Goal: Transaction & Acquisition: Purchase product/service

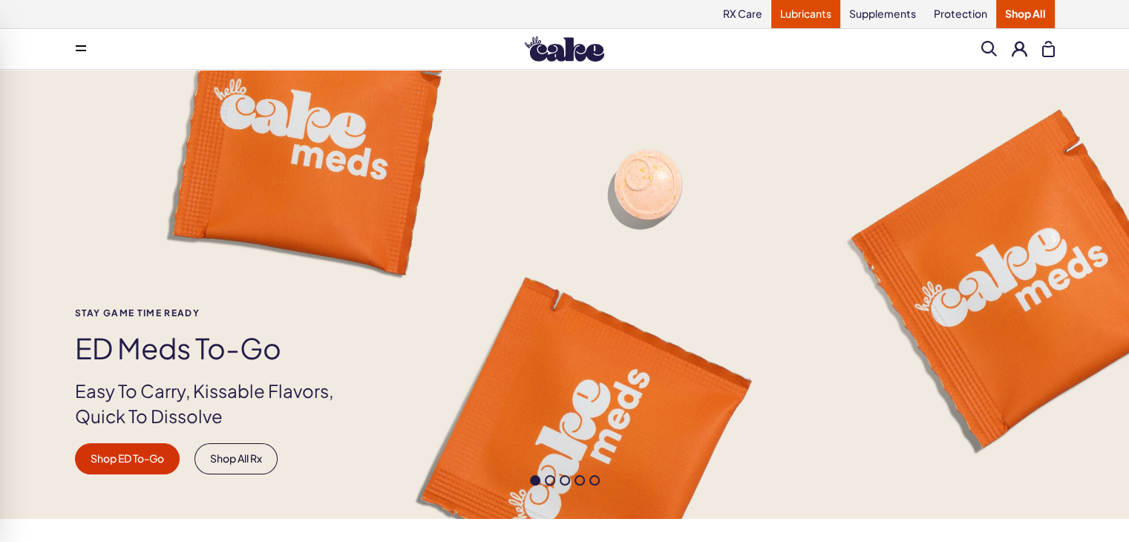
click at [797, 17] on link "Lubricants" at bounding box center [805, 14] width 69 height 28
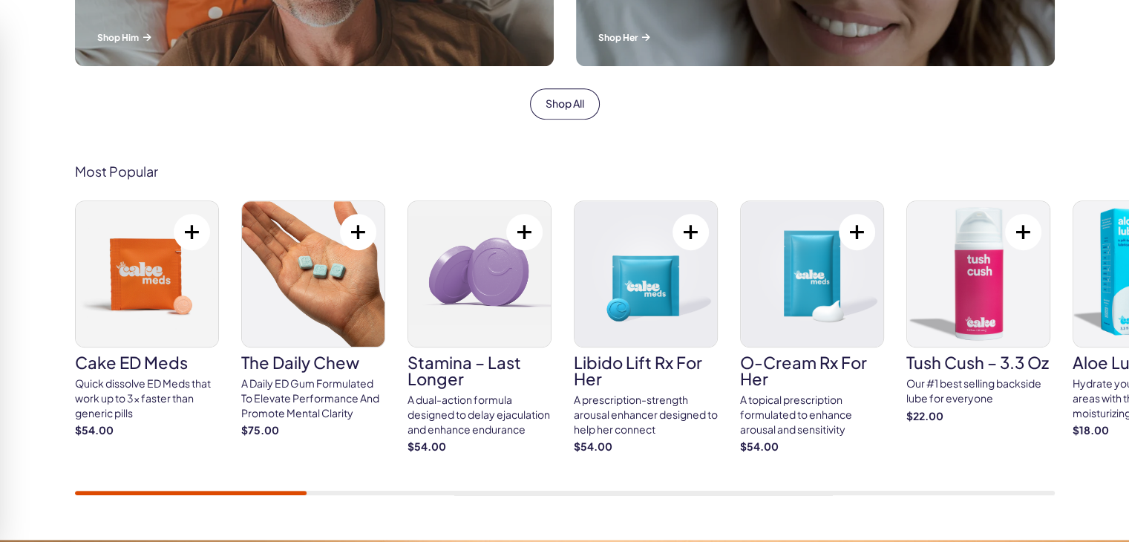
scroll to position [817, 0]
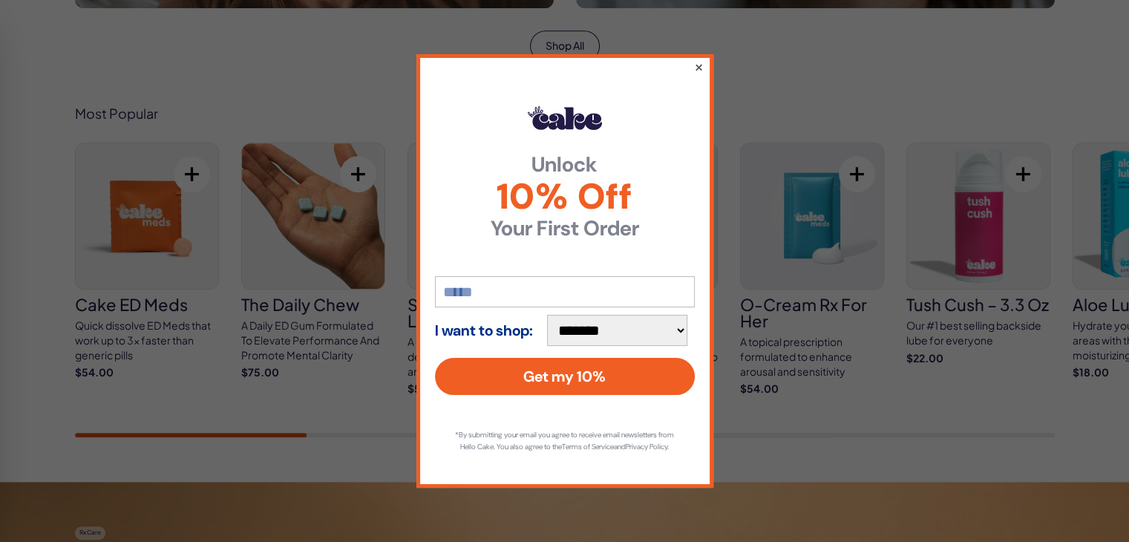
click at [698, 63] on button "×" at bounding box center [699, 67] width 10 height 18
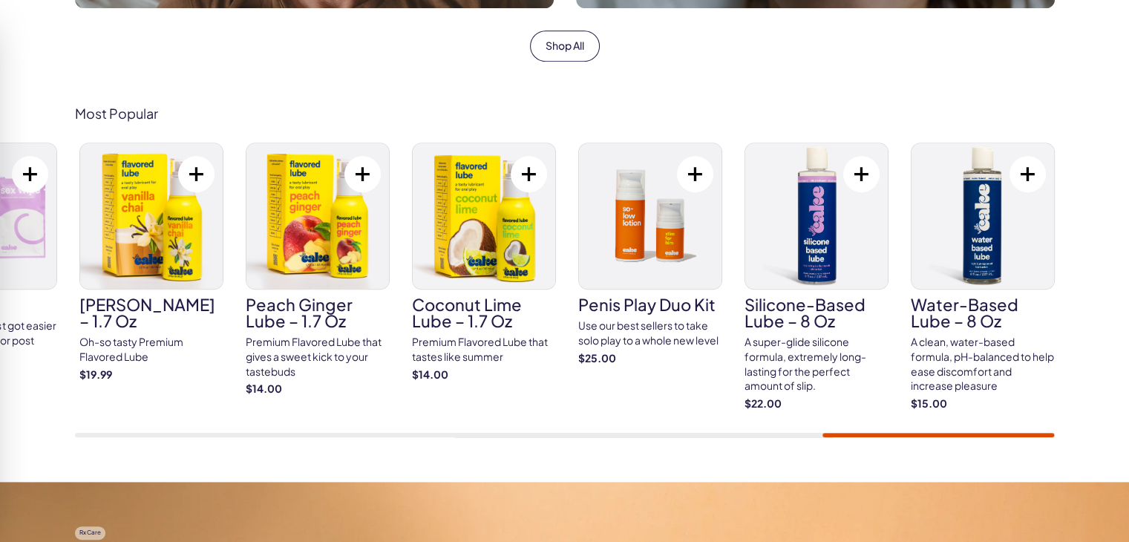
click at [1041, 399] on div "Cake ED Meds Quick dissolve ED Meds that work up to 3x faster than generic pill…" at bounding box center [565, 290] width 980 height 295
click at [959, 457] on div "Most Popular Cake ED Meds Quick dissolve ED Meds that work up to 3x faster than…" at bounding box center [564, 272] width 1129 height 421
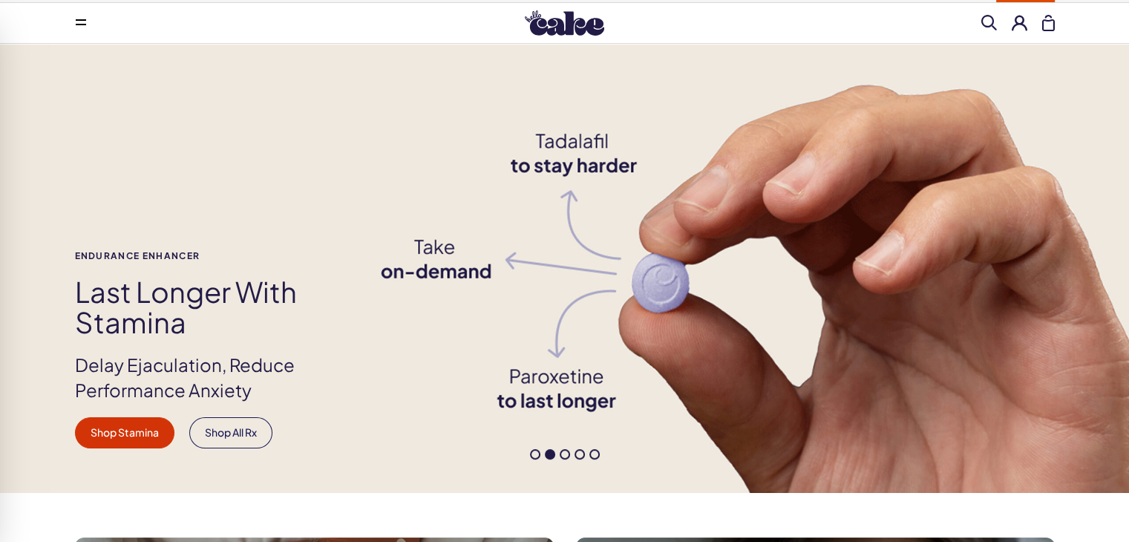
scroll to position [0, 0]
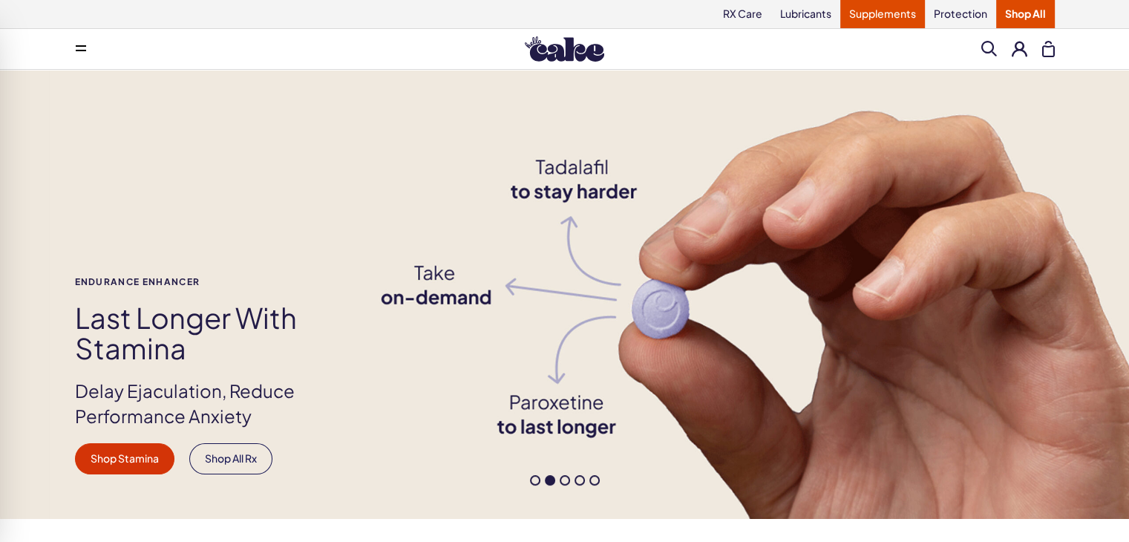
click at [891, 17] on link "Supplements" at bounding box center [883, 14] width 85 height 28
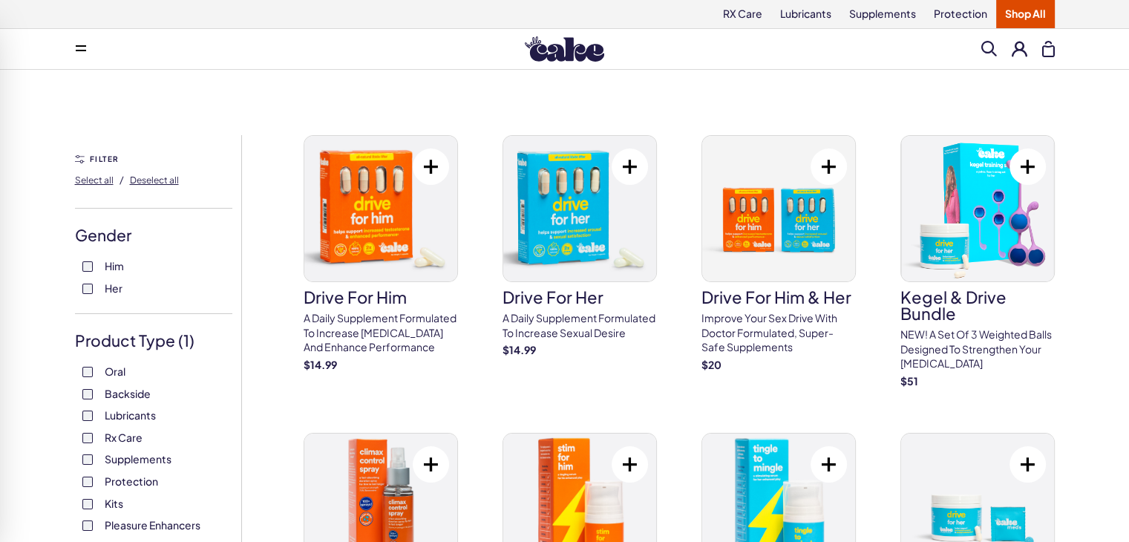
click at [576, 46] on img at bounding box center [564, 48] width 79 height 25
